Goal: Task Accomplishment & Management: Use online tool/utility

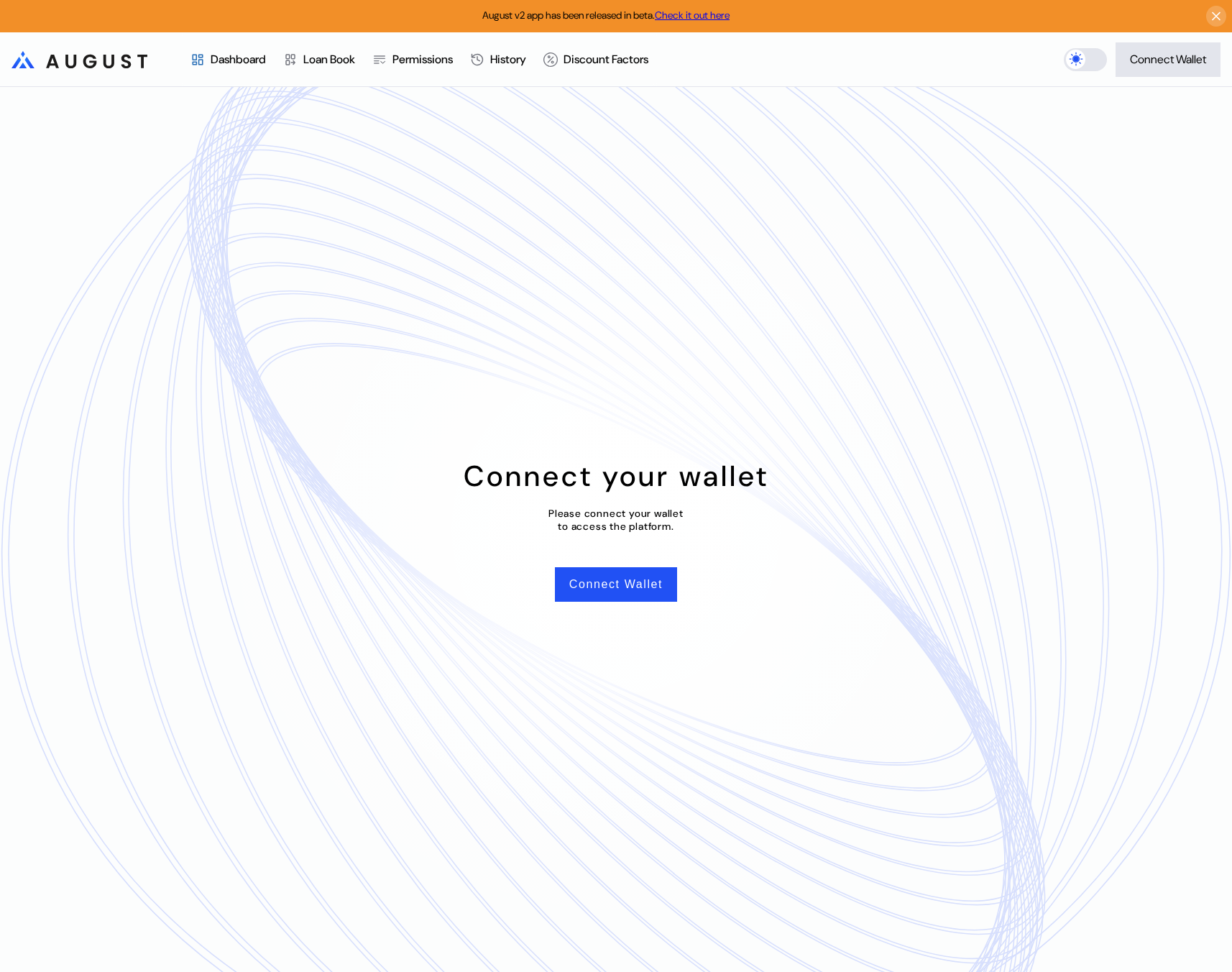
click at [1151, 31] on div "August v2 app has been released in beta. Check it out here" at bounding box center [616, 16] width 1232 height 33
click at [1153, 51] on div "Connect Wallet" at bounding box center [1168, 58] width 76 height 15
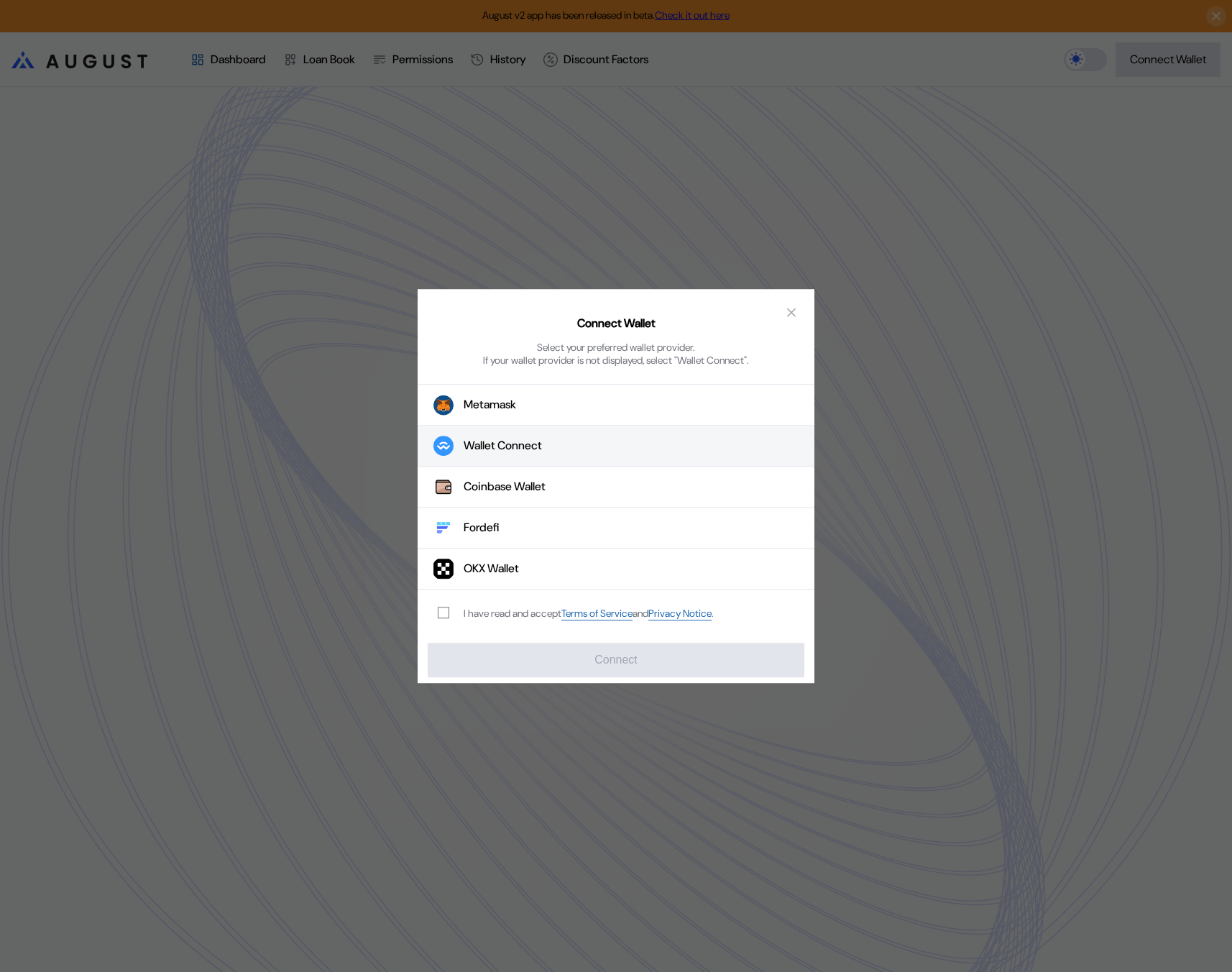
click at [600, 437] on button "Wallet Connect" at bounding box center [615, 446] width 396 height 41
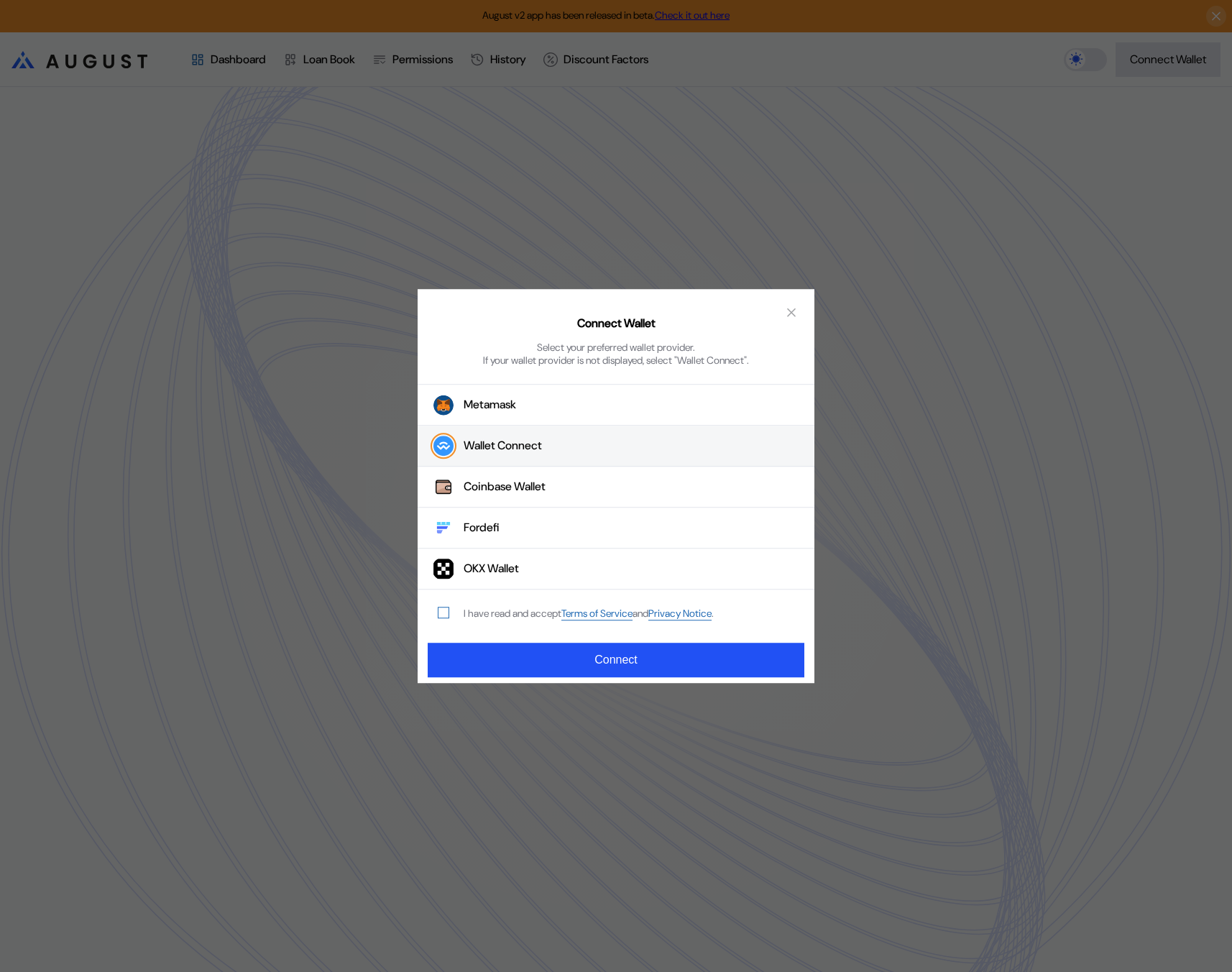
click at [438, 614] on span "modal" at bounding box center [443, 612] width 10 height 10
click at [471, 647] on button "Connect" at bounding box center [616, 660] width 377 height 34
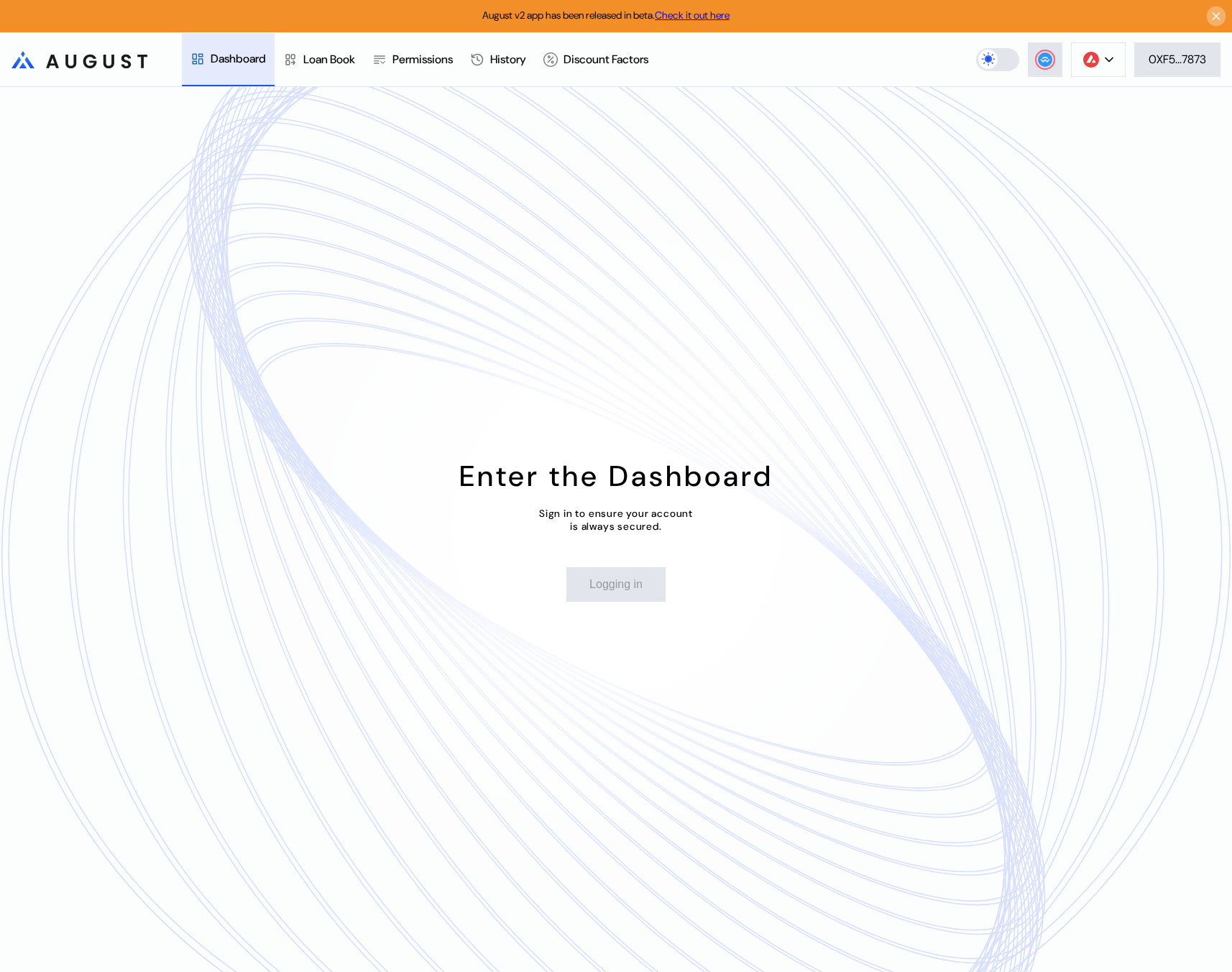
click at [1218, 16] on icon at bounding box center [1216, 16] width 14 height 14
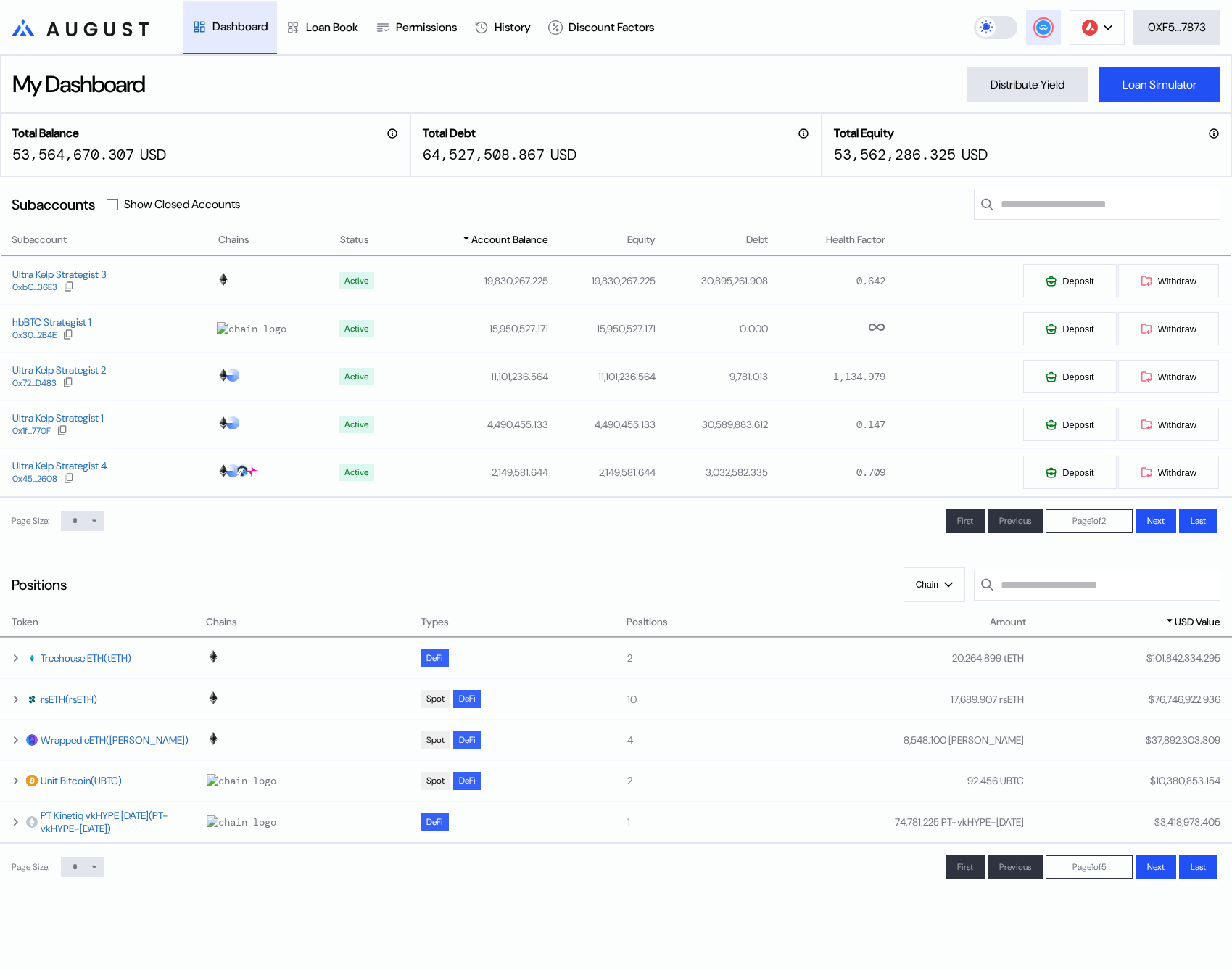
click at [1045, 28] on icon at bounding box center [1043, 26] width 9 height 6
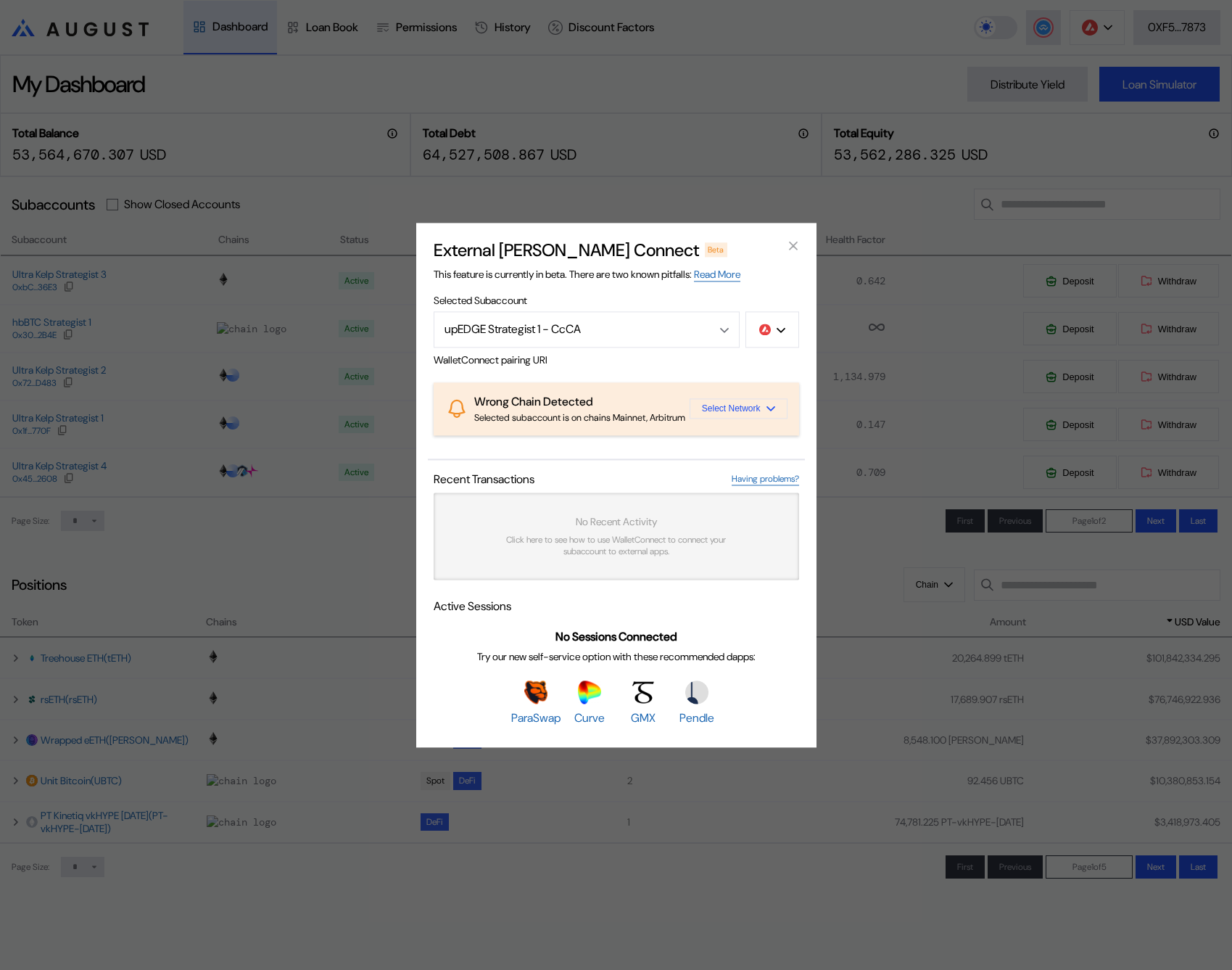
click at [731, 411] on span "Select Network" at bounding box center [731, 409] width 59 height 10
click at [726, 443] on button "Ethereum" at bounding box center [714, 443] width 145 height 35
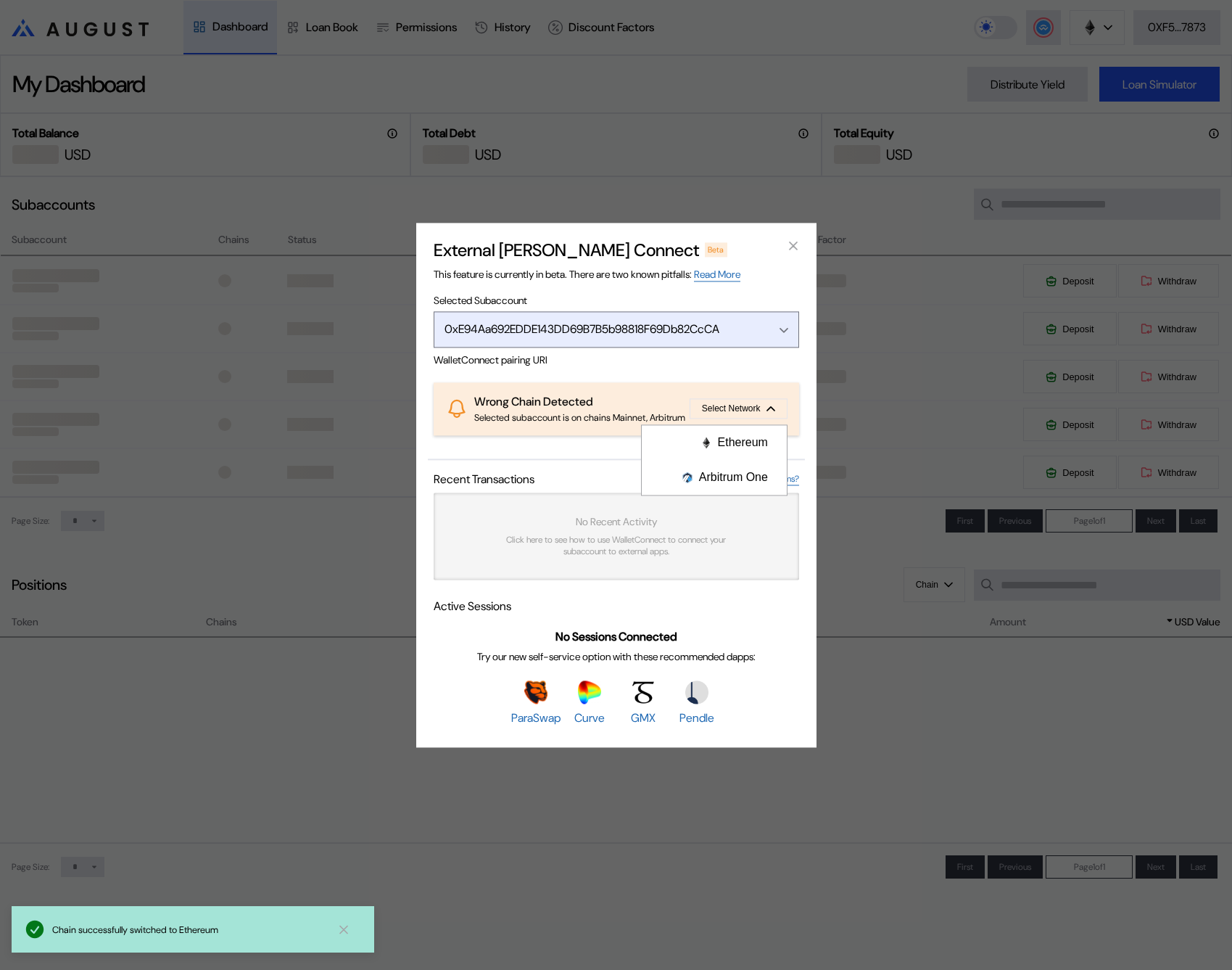
click at [660, 321] on div "0xE94Aa692EDDE143DD69B7B5b98818F69Db82CcCA" at bounding box center [597, 329] width 306 height 15
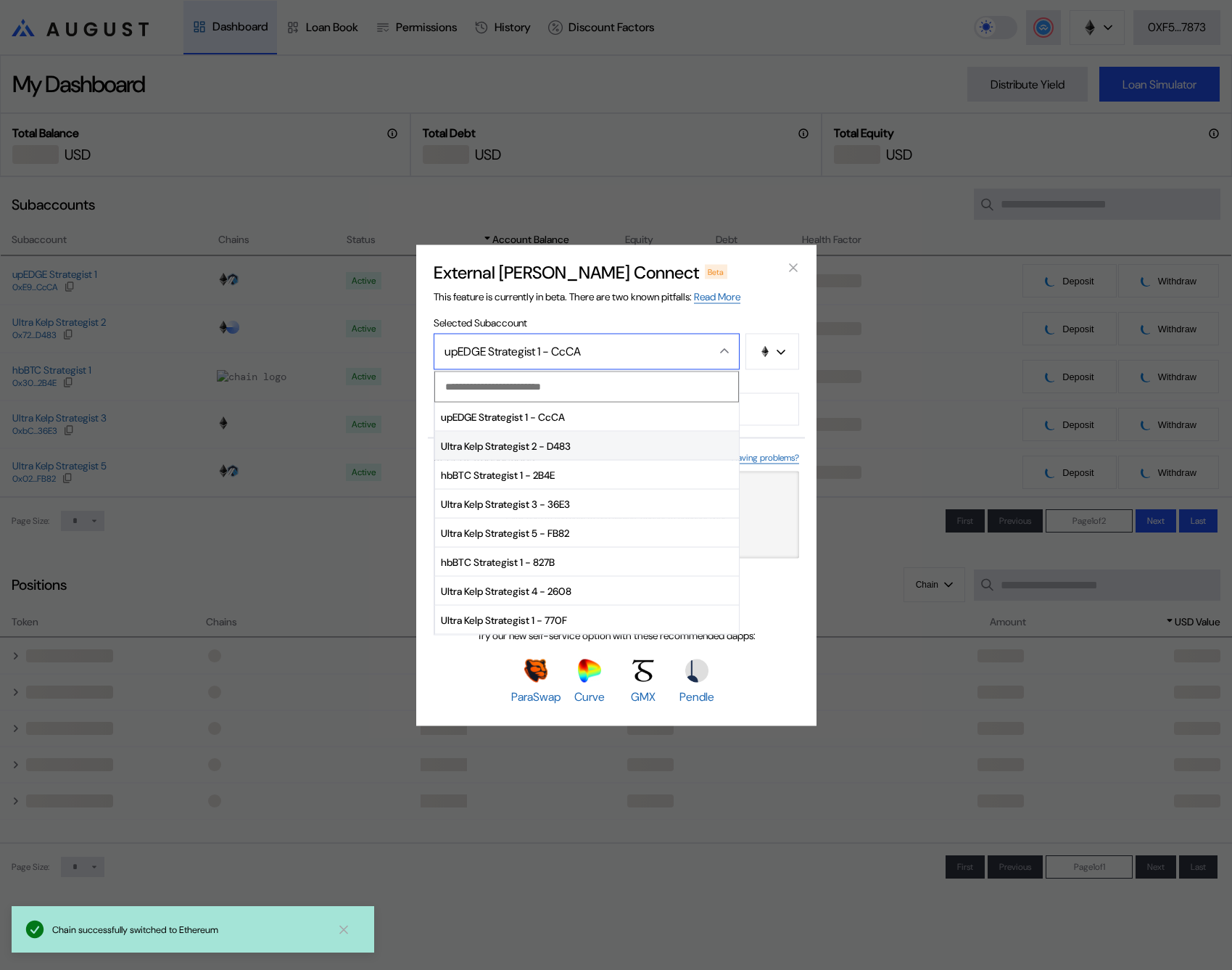
click at [619, 449] on span "Ultra Kelp Strategist 2 - D483" at bounding box center [587, 446] width 304 height 29
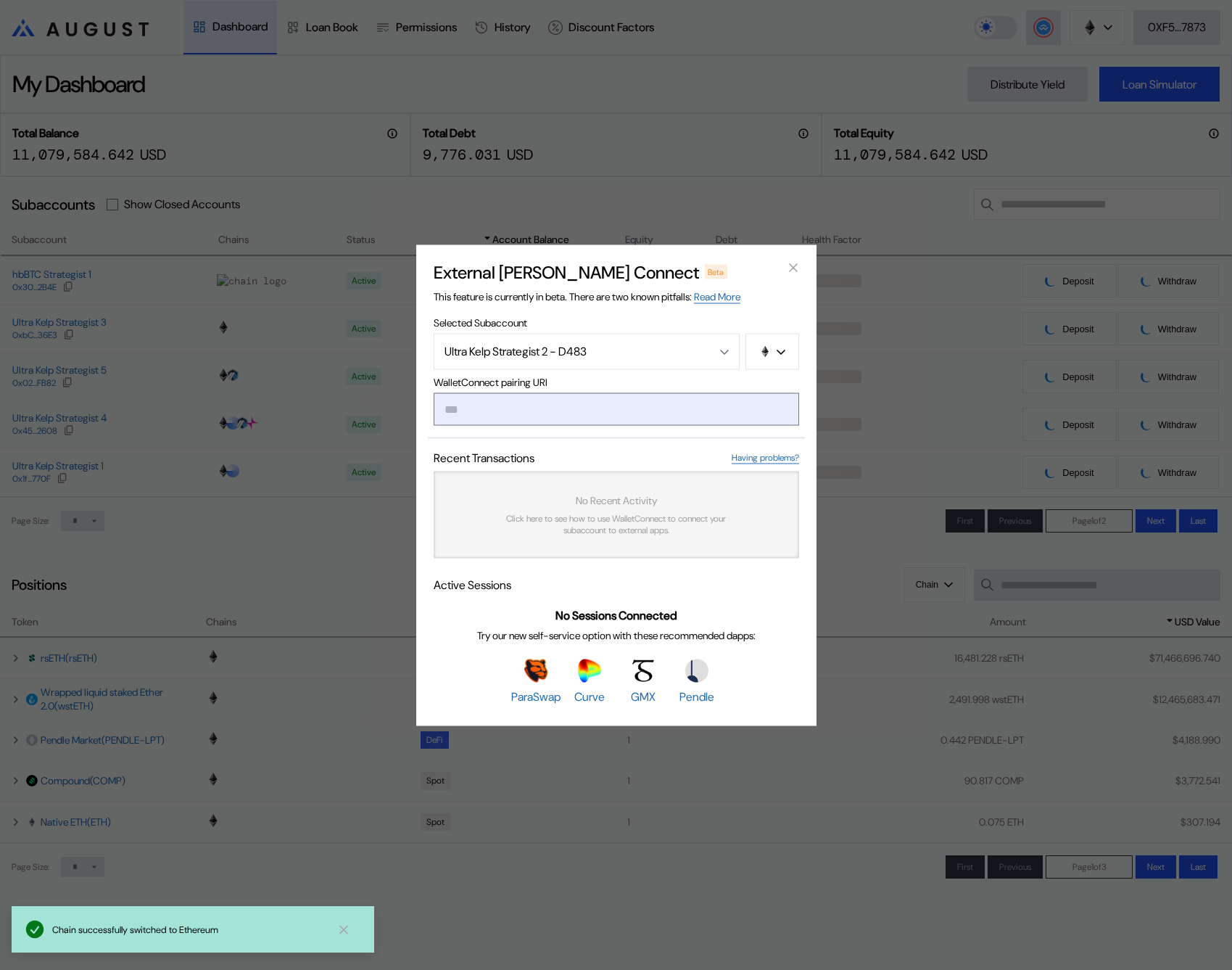
click at [555, 407] on input "modal" at bounding box center [616, 409] width 365 height 33
paste input "**********"
type input "**********"
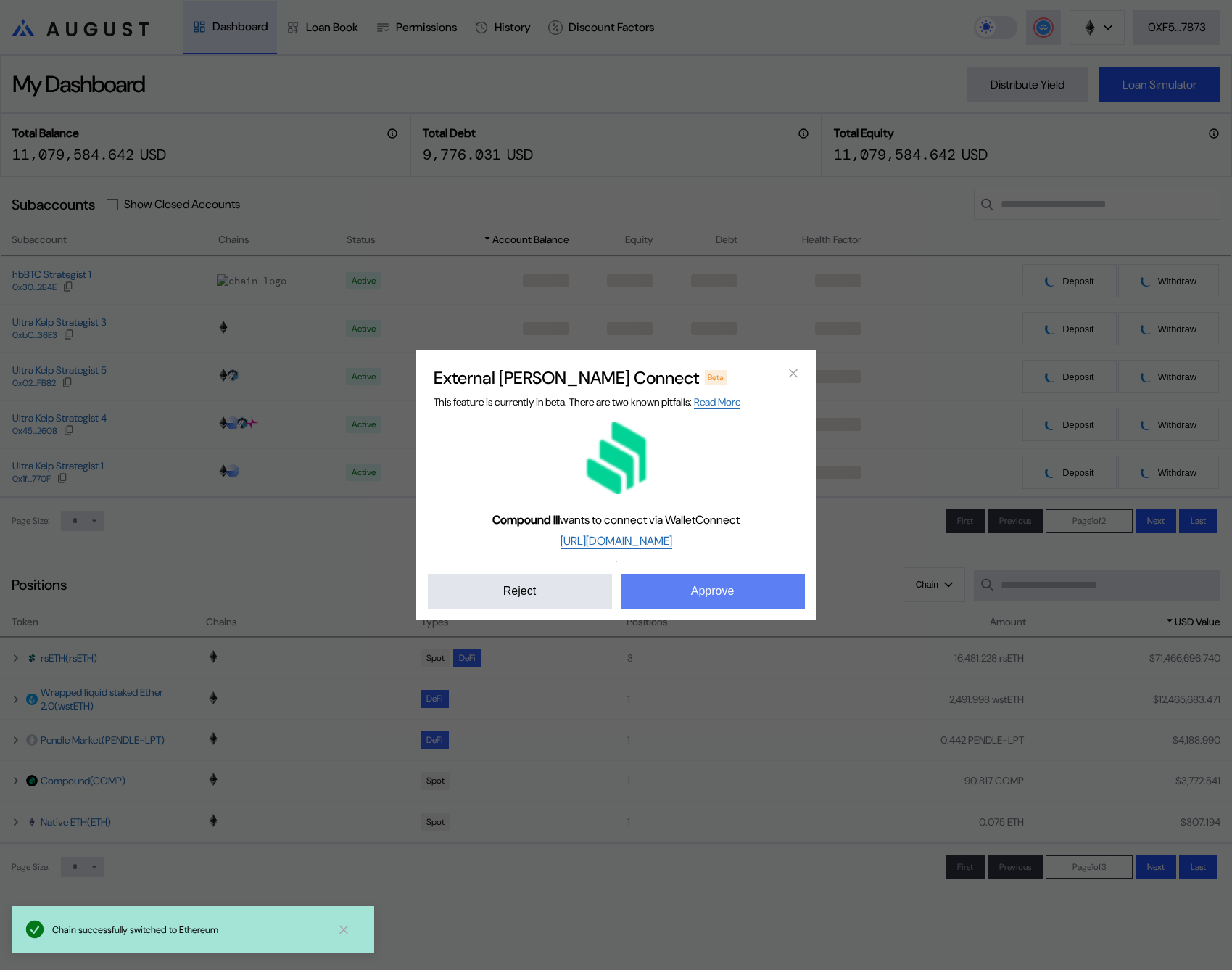
click at [752, 580] on button "Approve" at bounding box center [713, 591] width 184 height 35
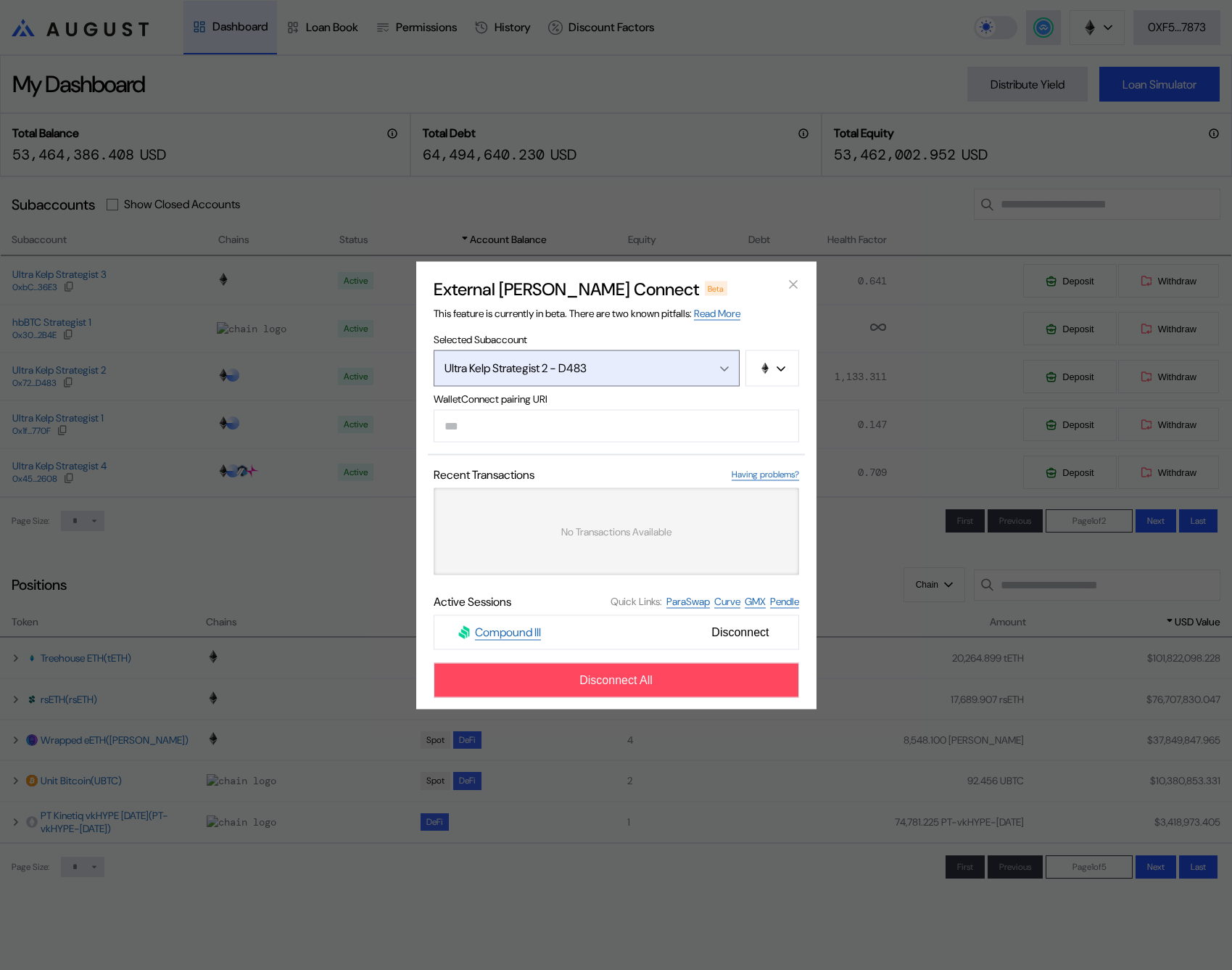
click at [656, 375] on button "Ultra Kelp Strategist 2 - D483" at bounding box center [586, 368] width 306 height 36
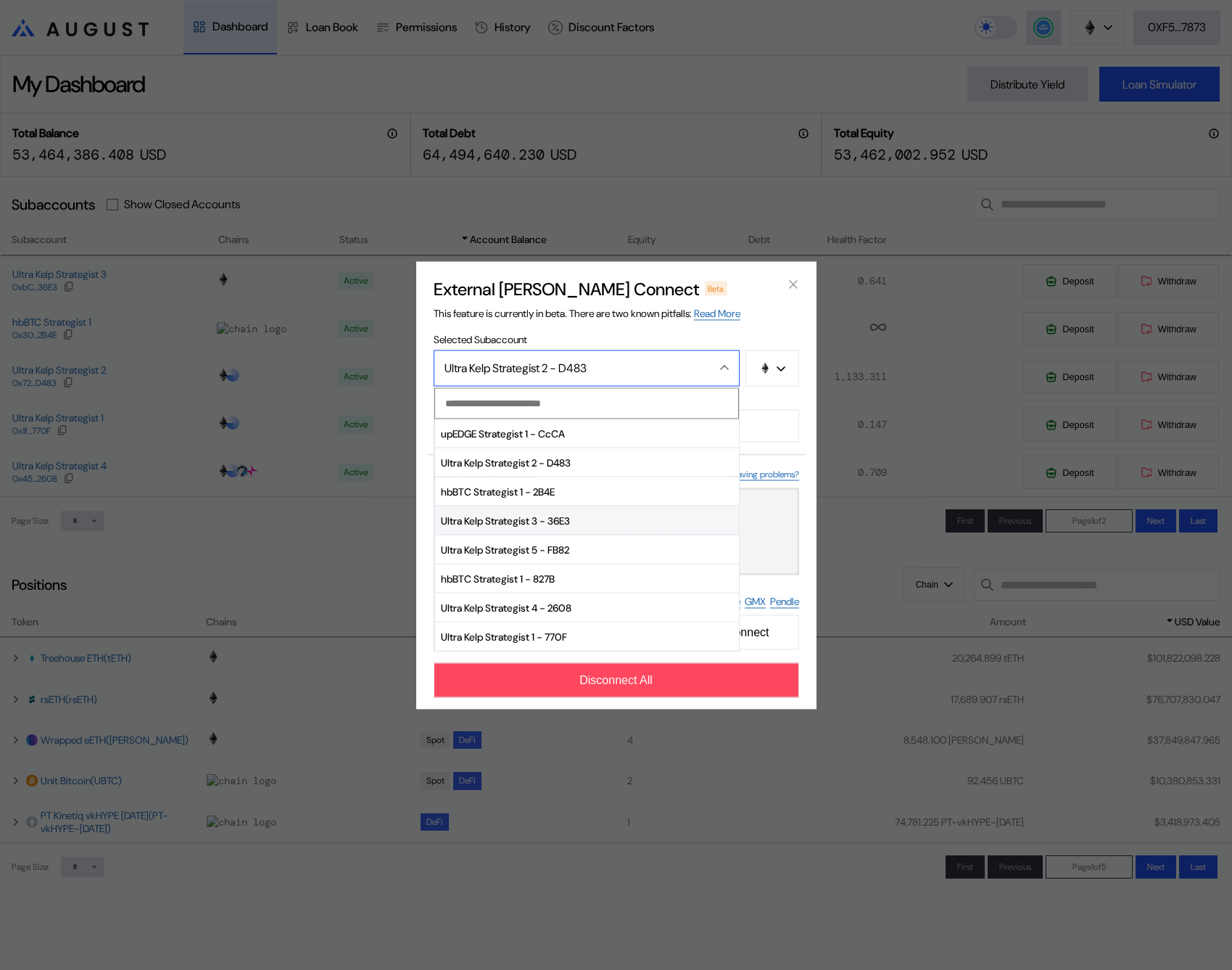
click at [618, 526] on span "Ultra Kelp Strategist 3 - 36E3" at bounding box center [587, 520] width 304 height 29
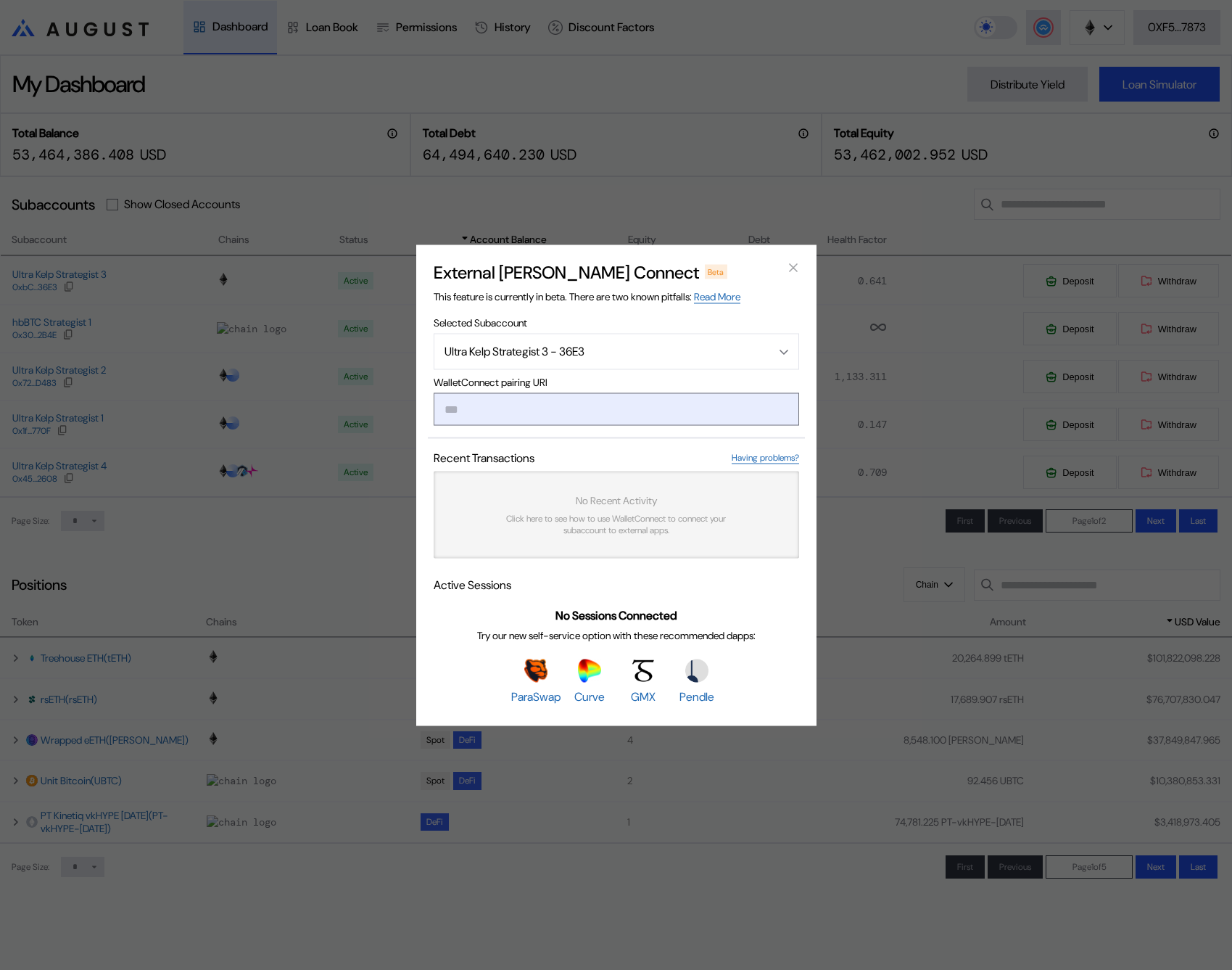
type input "**********"
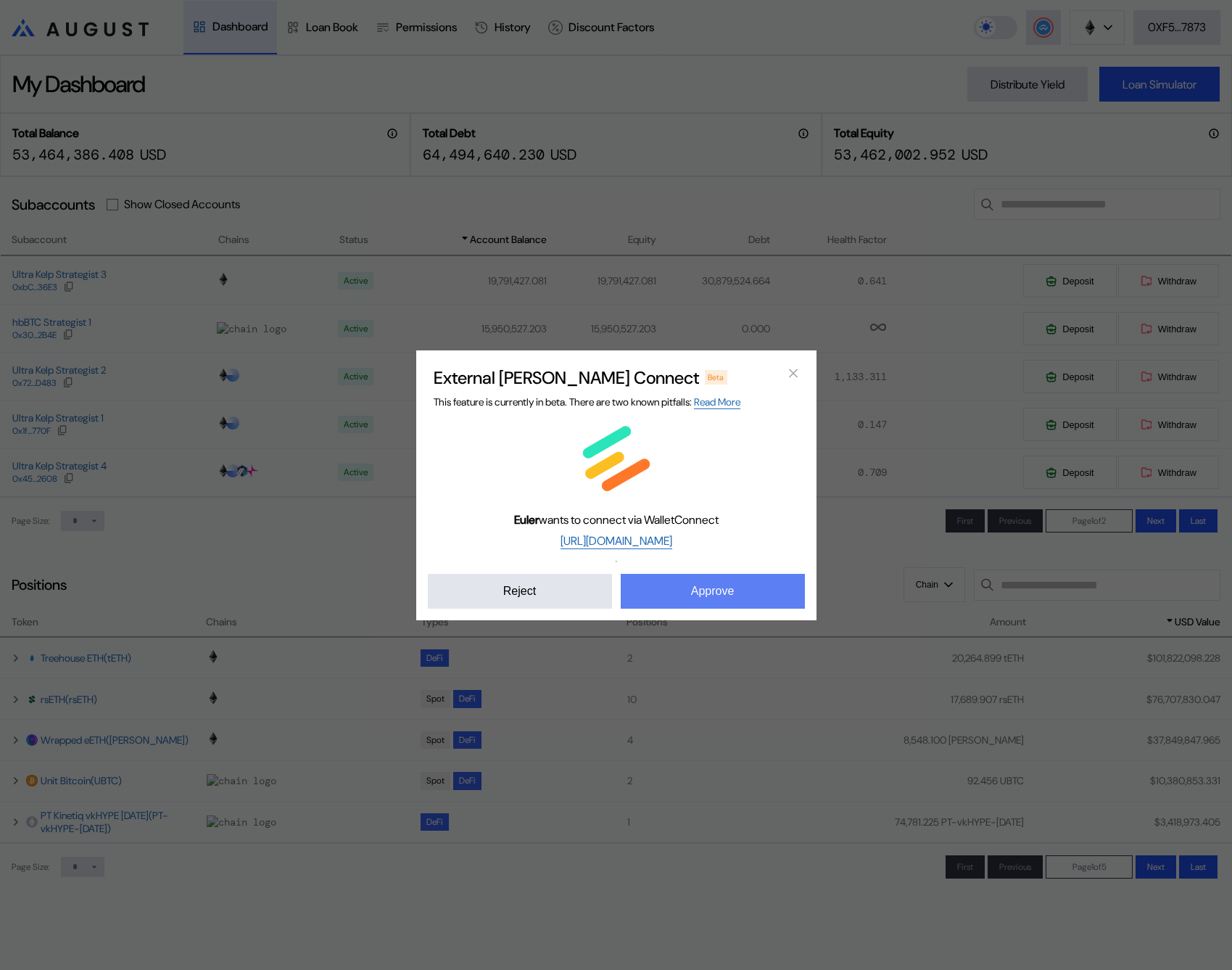
click at [699, 588] on button "Approve" at bounding box center [713, 591] width 184 height 35
